Goal: Task Accomplishment & Management: Use online tool/utility

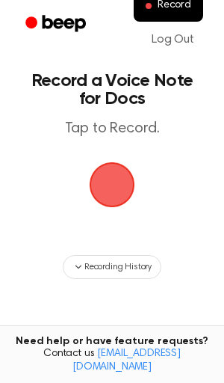
click at [108, 192] on span "button" at bounding box center [112, 184] width 58 height 58
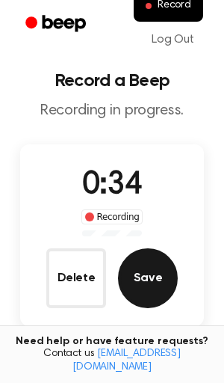
click at [135, 274] on button "Save" at bounding box center [148, 278] width 60 height 60
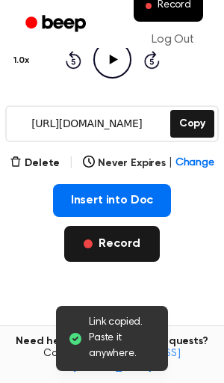
scroll to position [145, 0]
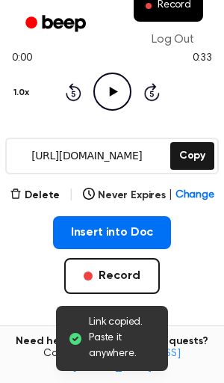
click at [114, 93] on icon "Play Audio" at bounding box center [112, 92] width 38 height 38
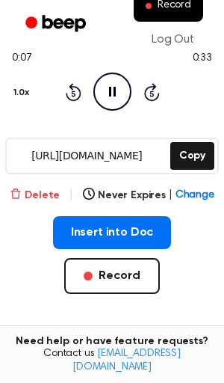
click at [54, 195] on button "Delete" at bounding box center [35, 196] width 50 height 16
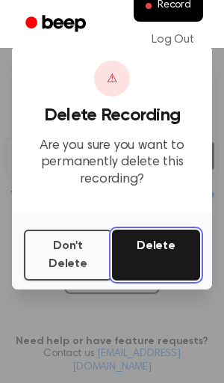
click at [138, 250] on button "Delete" at bounding box center [156, 254] width 88 height 51
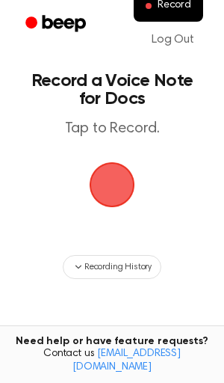
scroll to position [145, 0]
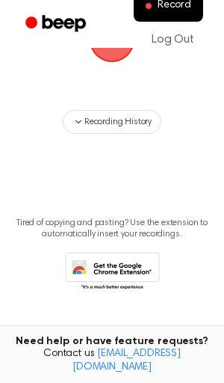
click at [117, 55] on ul "Record Log Out" at bounding box center [160, 23] width 98 height 67
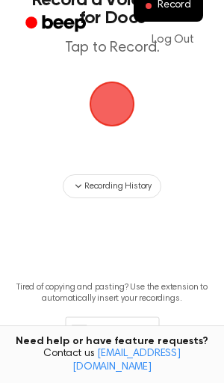
scroll to position [0, 0]
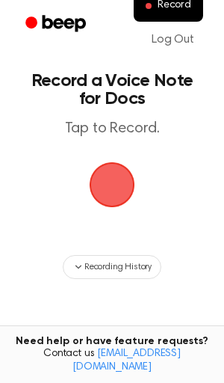
click at [108, 184] on span "button" at bounding box center [111, 184] width 81 height 81
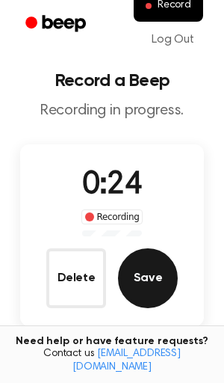
click at [141, 267] on button "Save" at bounding box center [148, 278] width 60 height 60
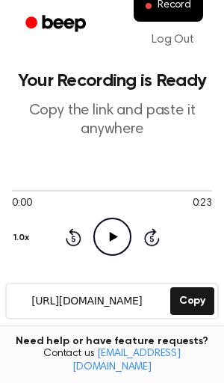
click at [117, 226] on icon "Play Audio" at bounding box center [112, 237] width 38 height 38
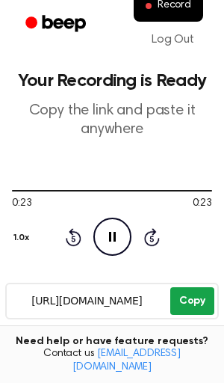
click at [202, 306] on button "Copy" at bounding box center [192, 301] width 44 height 28
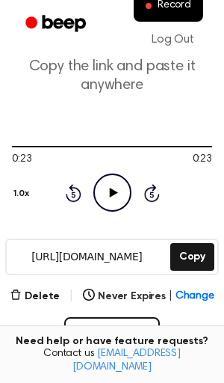
scroll to position [88, 0]
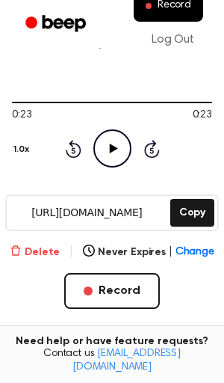
click at [37, 253] on button "Delete" at bounding box center [35, 252] width 50 height 16
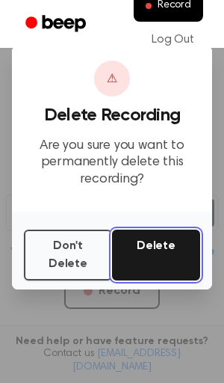
click at [139, 254] on button "Delete" at bounding box center [156, 254] width 88 height 51
drag, startPoint x: 139, startPoint y: 254, endPoint x: 133, endPoint y: 227, distance: 27.6
click at [139, 253] on button "Delete" at bounding box center [156, 254] width 88 height 51
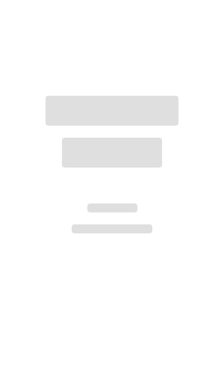
scroll to position [89, 0]
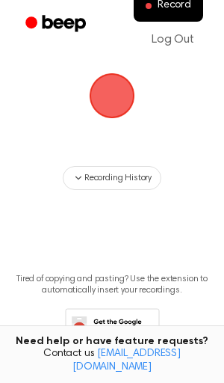
click at [126, 84] on span "button" at bounding box center [112, 96] width 54 height 54
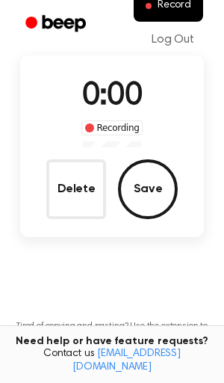
scroll to position [136, 0]
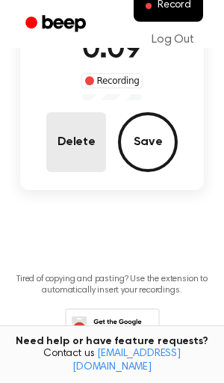
click at [72, 138] on button "Delete" at bounding box center [76, 142] width 60 height 60
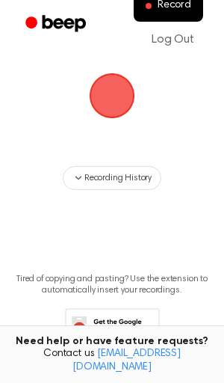
click at [117, 102] on span "button" at bounding box center [112, 96] width 54 height 54
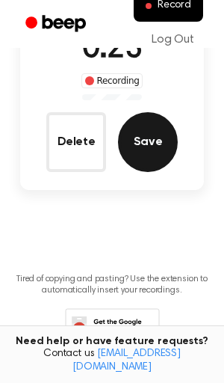
click at [125, 142] on button "Save" at bounding box center [148, 142] width 60 height 60
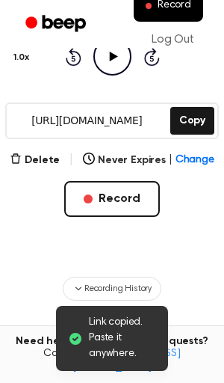
scroll to position [109, 0]
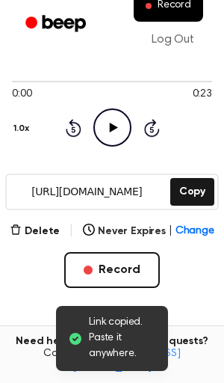
click at [115, 129] on icon "Play Audio" at bounding box center [112, 127] width 38 height 38
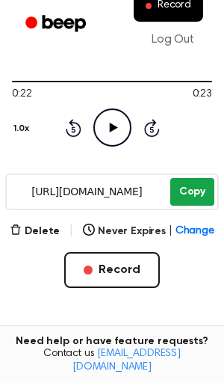
click at [188, 187] on button "Copy" at bounding box center [192, 192] width 44 height 28
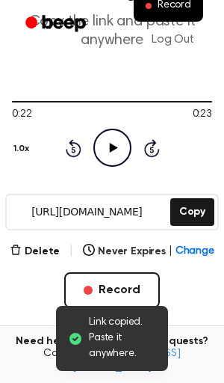
scroll to position [253, 0]
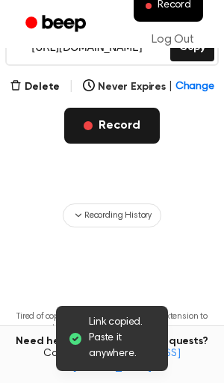
click at [101, 127] on button "Record" at bounding box center [111, 126] width 95 height 36
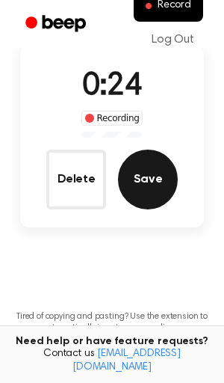
click at [124, 187] on button "Save" at bounding box center [148, 179] width 60 height 60
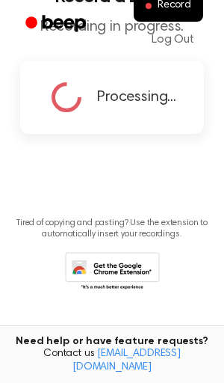
scroll to position [0, 0]
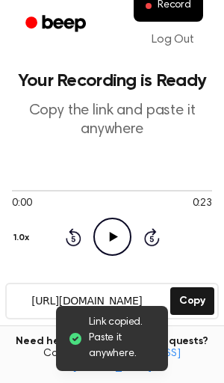
click at [105, 235] on icon "Play Audio" at bounding box center [112, 237] width 38 height 38
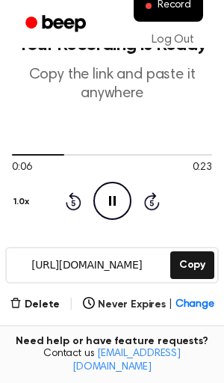
scroll to position [43, 0]
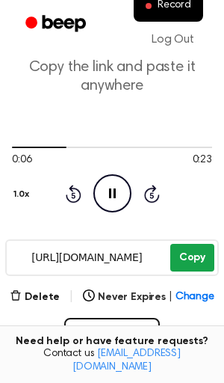
click at [188, 251] on button "Copy" at bounding box center [192, 258] width 44 height 28
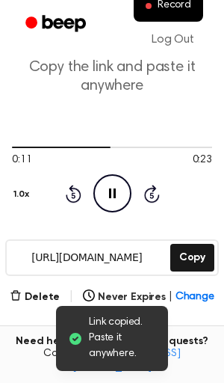
scroll to position [33, 0]
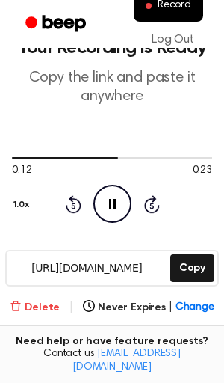
click at [40, 308] on button "Delete" at bounding box center [35, 308] width 50 height 16
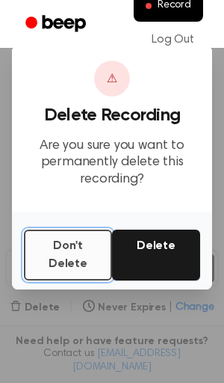
click at [75, 257] on button "Don't Delete" at bounding box center [68, 254] width 88 height 51
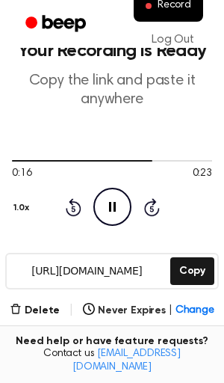
scroll to position [0, 0]
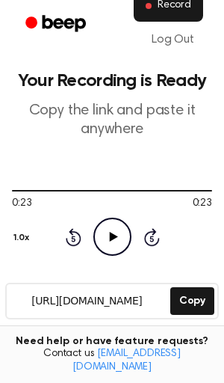
click at [169, 11] on span "Record" at bounding box center [175, 5] width 34 height 13
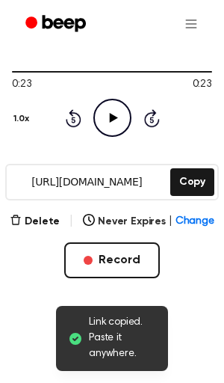
scroll to position [179, 0]
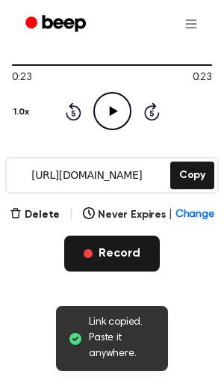
click at [121, 249] on button "Record" at bounding box center [111, 253] width 95 height 36
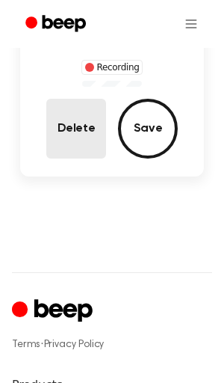
click at [87, 132] on button "Delete" at bounding box center [76, 129] width 60 height 60
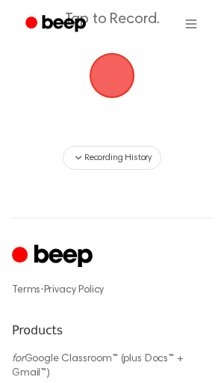
scroll to position [0, 0]
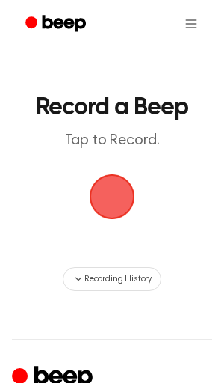
click at [108, 190] on span "button" at bounding box center [113, 197] width 46 height 46
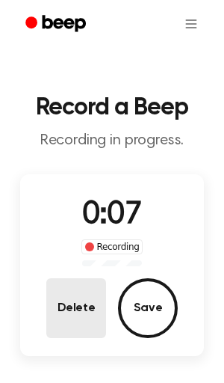
click at [74, 320] on button "Delete" at bounding box center [76, 308] width 60 height 60
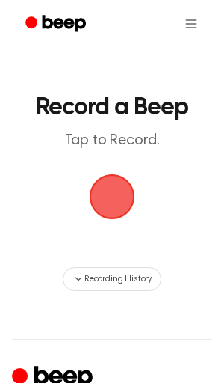
click at [129, 188] on span "button" at bounding box center [113, 197] width 46 height 46
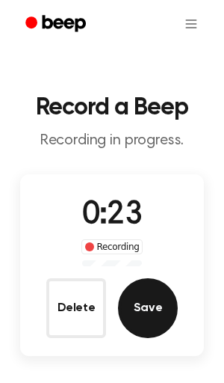
click at [147, 288] on button "Save" at bounding box center [148, 308] width 60 height 60
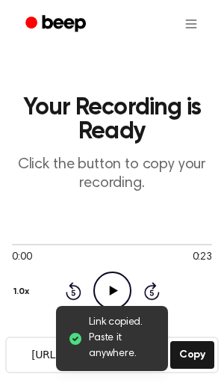
click at [112, 283] on icon "Play Audio" at bounding box center [112, 290] width 38 height 38
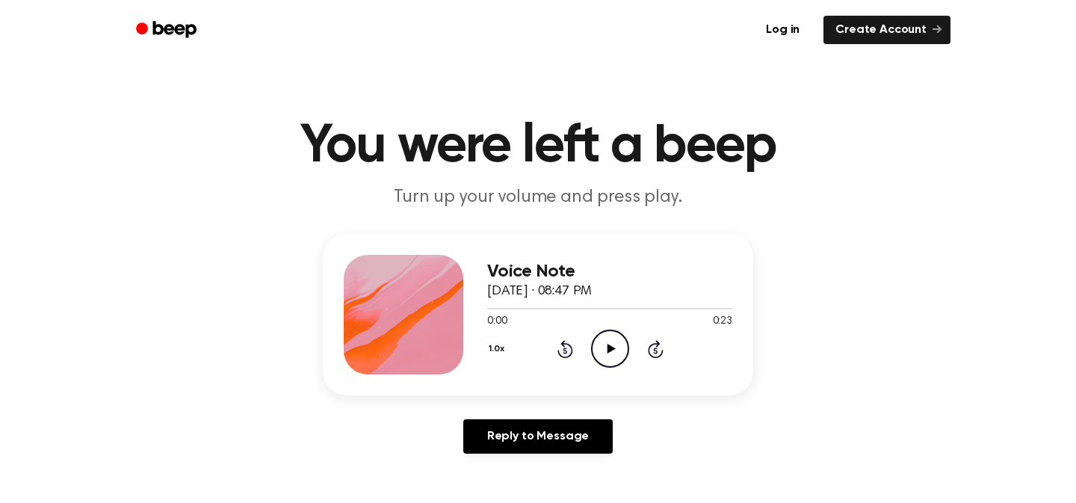
click at [616, 342] on icon "Play Audio" at bounding box center [610, 349] width 38 height 38
click at [611, 350] on icon at bounding box center [611, 349] width 8 height 10
